Goal: Complete application form

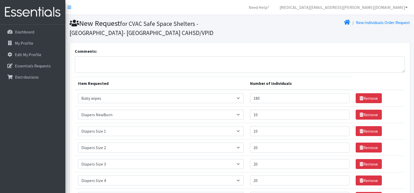
select select "2649"
select select "2648"
select select "2665"
select select "2668"
select select "2655"
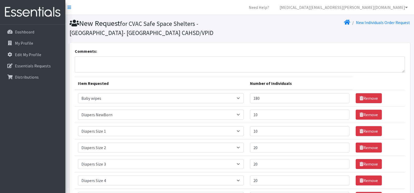
select select "2661"
select select "2652"
select select "2674"
select select "12644"
select select "2644"
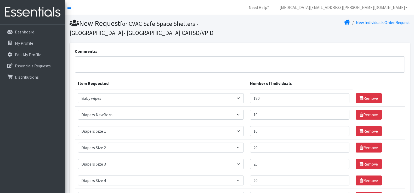
select select "2679"
select select "2680"
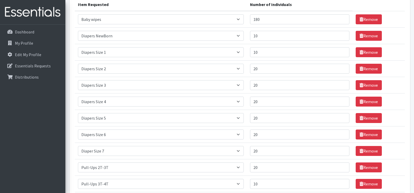
scroll to position [52, 0]
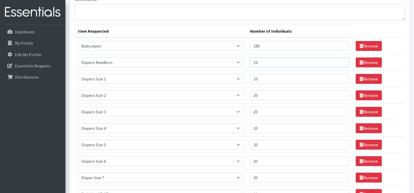
click at [269, 59] on input "10" at bounding box center [299, 63] width 99 height 10
click at [342, 60] on input "6" at bounding box center [299, 63] width 99 height 10
click at [342, 60] on input "5" at bounding box center [299, 63] width 99 height 10
click at [342, 60] on input "8" at bounding box center [299, 63] width 99 height 10
click at [342, 60] on input "9" at bounding box center [299, 63] width 99 height 10
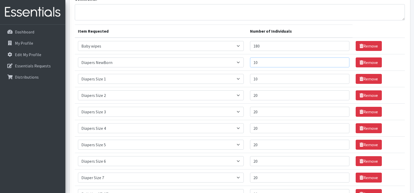
type input "10"
click at [342, 60] on input "10" at bounding box center [299, 63] width 99 height 10
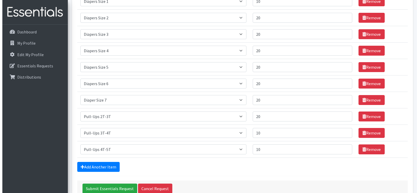
scroll to position [157, 0]
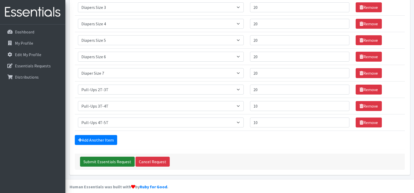
click at [118, 164] on input "Submit Essentials Request" at bounding box center [107, 162] width 55 height 10
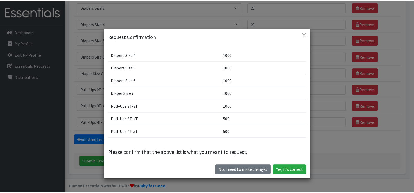
scroll to position [79, 0]
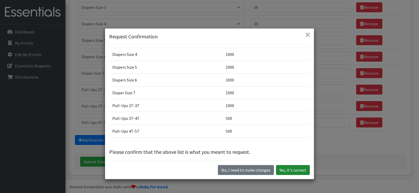
click at [286, 170] on button "Yes, it's correct" at bounding box center [293, 170] width 34 height 10
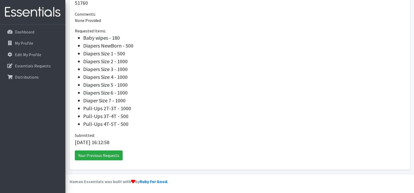
scroll to position [176, 0]
